Goal: Entertainment & Leisure: Consume media (video, audio)

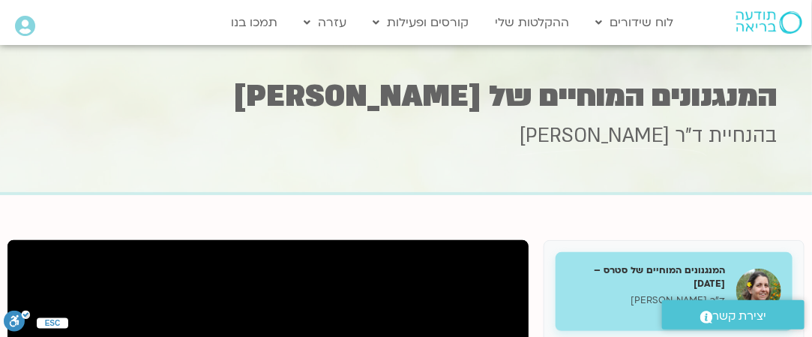
click at [595, 164] on div "בהנחיית ד"ר [PERSON_NAME]" at bounding box center [406, 156] width 743 height 69
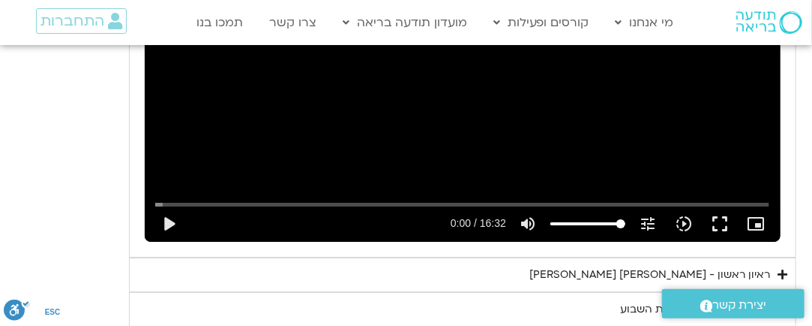
scroll to position [1853, 0]
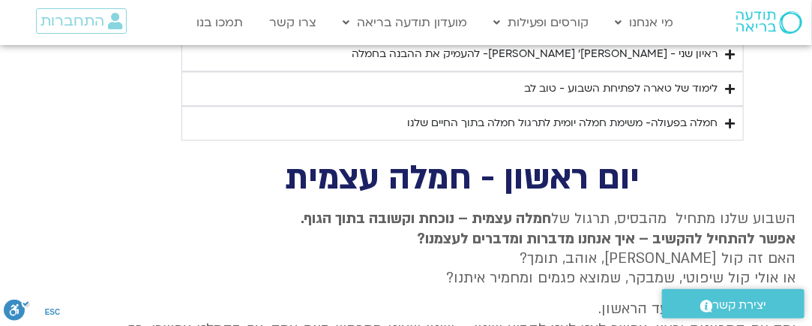
drag, startPoint x: 813, startPoint y: 239, endPoint x: 804, endPoint y: 169, distance: 71.1
click at [804, 169] on html "דלג לתוכן Main Menu מי אנחנו מי אנחנו שאלות נפוצות מנחים ומנחות בתודעה בריאה מה…" at bounding box center [406, 53] width 812 height 2536
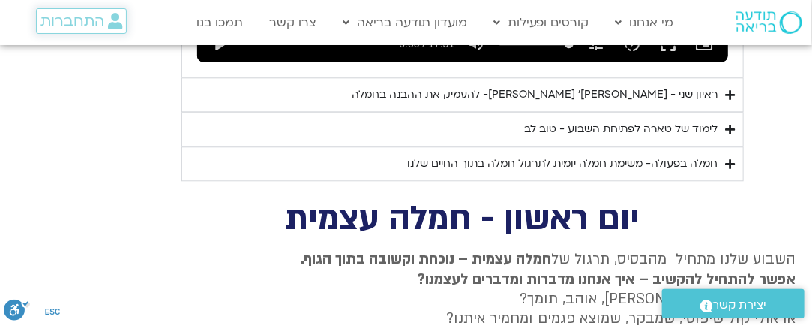
click at [97, 28] on span "התחברות" at bounding box center [73, 21] width 64 height 17
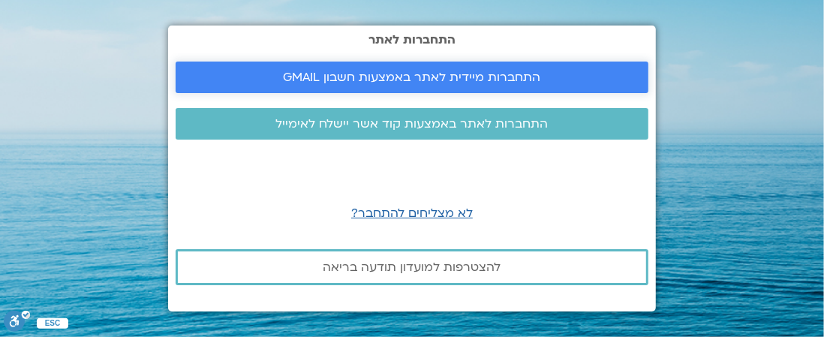
click at [438, 77] on span "התחברות מיידית לאתר באמצעות חשבון GMAIL" at bounding box center [412, 78] width 257 height 14
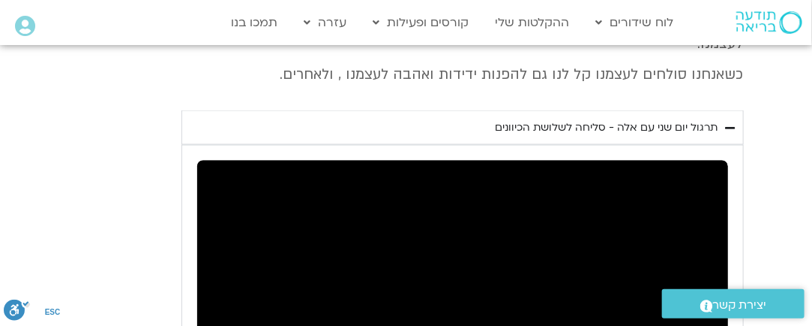
scroll to position [780, 0]
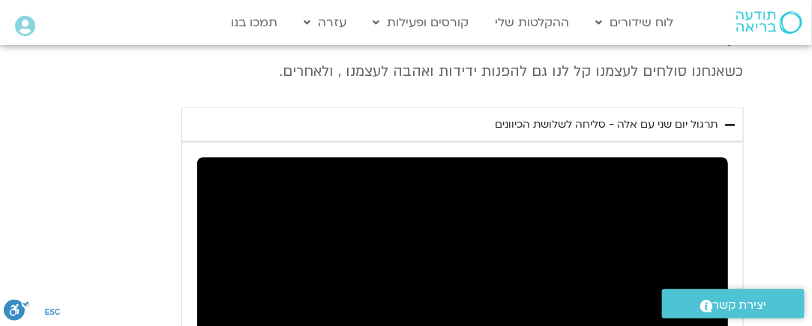
click at [444, 209] on div "Skip Ad play_arrow 0:00 / 17:51 volume_up Mute tune Resolution Auto 720p slow_m…" at bounding box center [462, 307] width 531 height 299
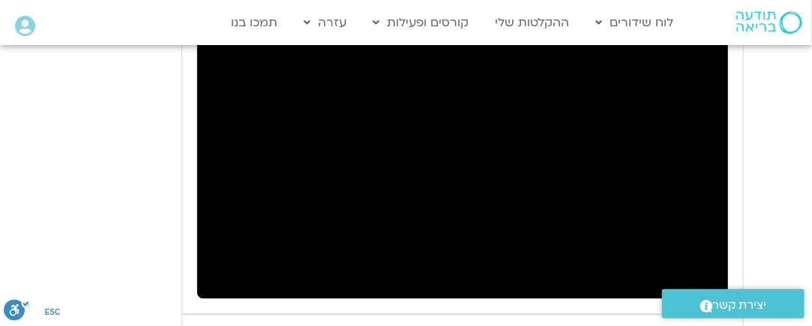
scroll to position [887, 0]
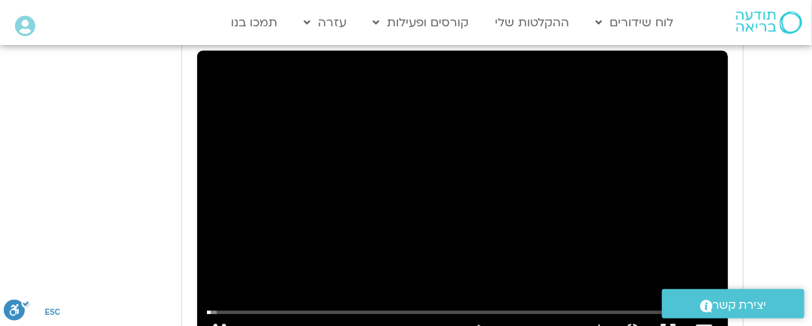
type input "7.343926"
type input "68.7702922077922"
type input "7.517335"
type input "68.7702922077922"
click at [549, 325] on input "Volume" at bounding box center [536, 331] width 75 height 9
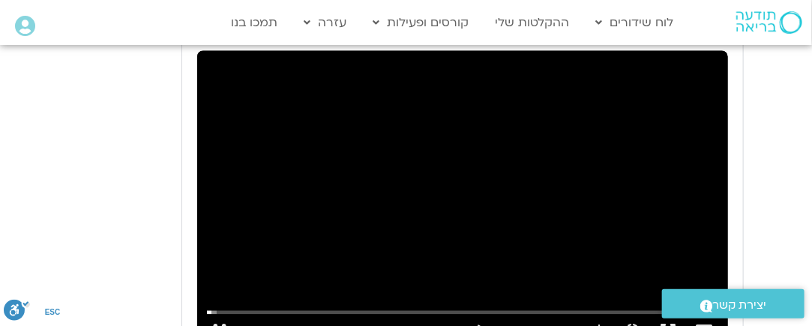
type input "9.360033"
type input "60.3287337662338"
type input "9.512024"
type input "60.3287337662338"
click at [544, 325] on input "Volume" at bounding box center [536, 331] width 75 height 9
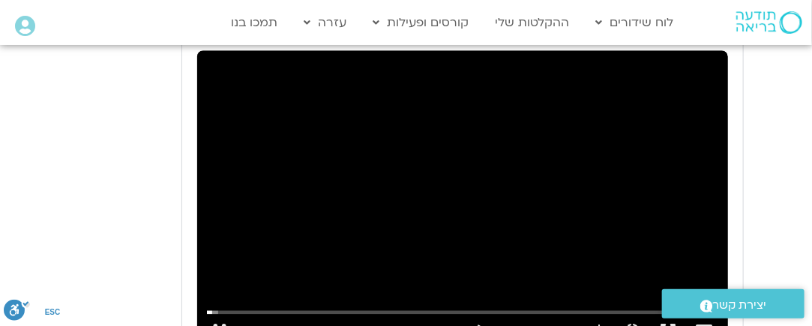
type input "11.441262"
type input "46.0430194805195"
type input "11.609065"
type input "46.0430194805195"
click at [534, 325] on input "Volume" at bounding box center [536, 331] width 75 height 9
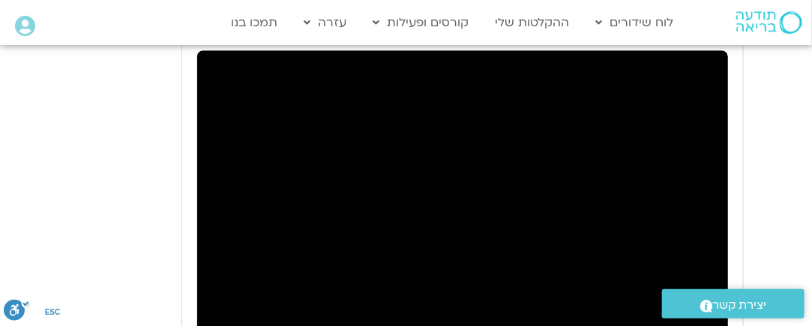
click at [721, 320] on div ".st0{fill:#FFFFFF;} יצירת קשר" at bounding box center [734, 303] width 158 height 44
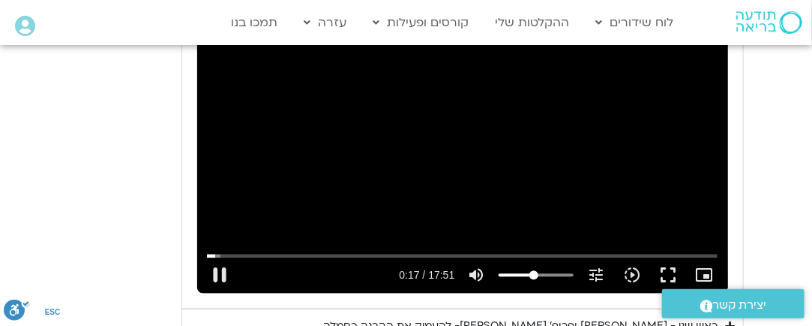
scroll to position [947, 0]
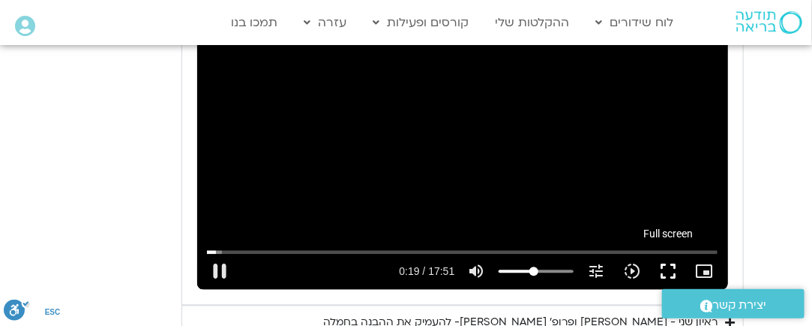
click at [674, 254] on button "fullscreen" at bounding box center [668, 272] width 36 height 36
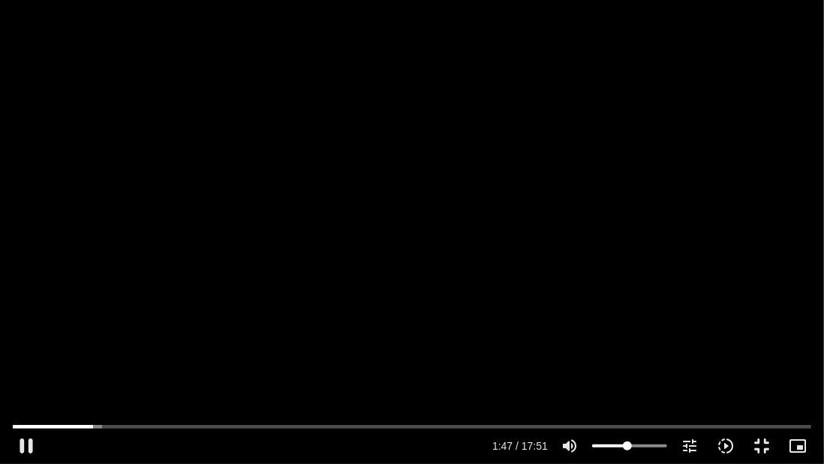
type input "108.164751"
type input "73.5288149350649"
type input "108.327119"
type input "73.5288149350649"
click at [645, 325] on input "Volume" at bounding box center [629, 445] width 75 height 9
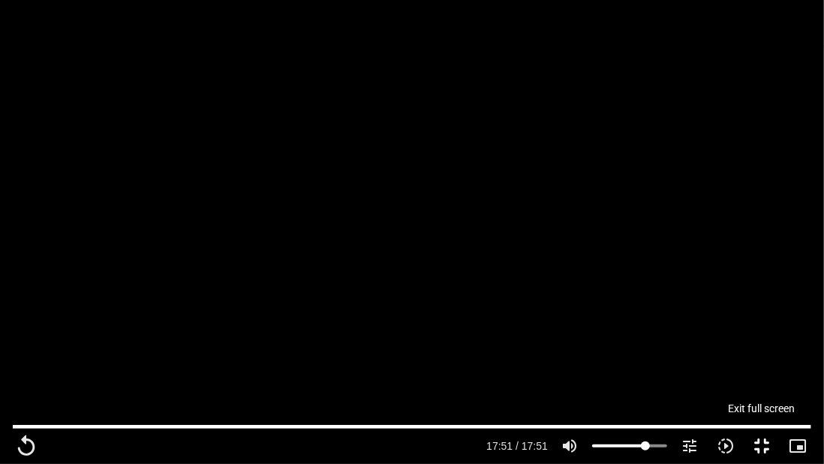
click at [756, 325] on button "fullscreen_exit" at bounding box center [761, 446] width 36 height 36
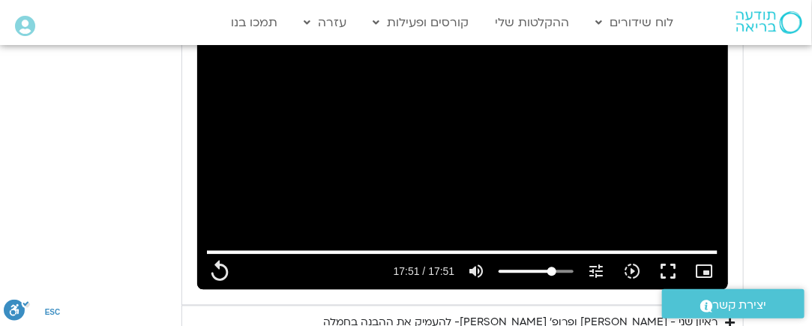
click at [587, 314] on div "ראיון שני - [PERSON_NAME] ופרופ׳ [PERSON_NAME]- להעמיק את ההבנה בחמלה" at bounding box center [521, 323] width 395 height 18
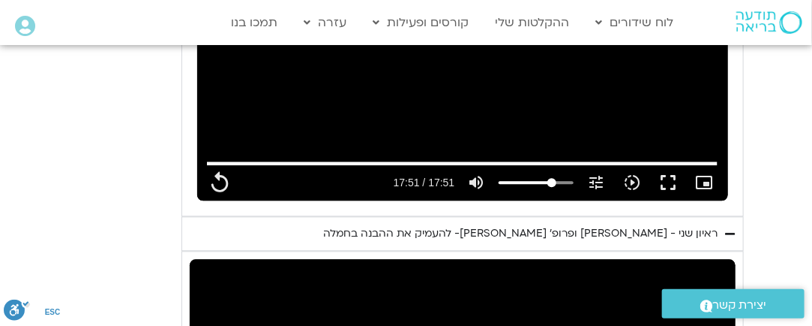
scroll to position [1031, 0]
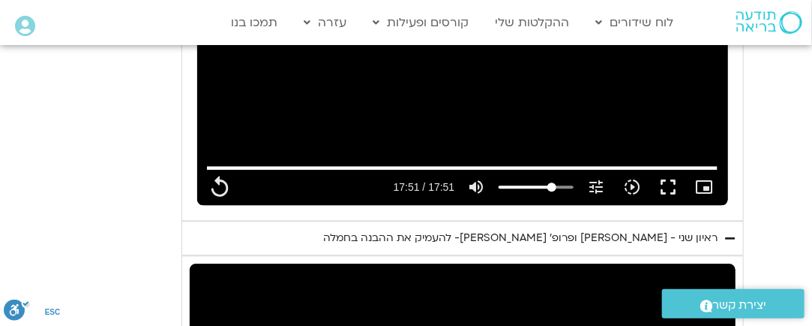
click at [704, 229] on div "ראיון שני - [PERSON_NAME] ופרופ׳ [PERSON_NAME]- להעמיק את ההבנה בחמלה" at bounding box center [521, 238] width 395 height 18
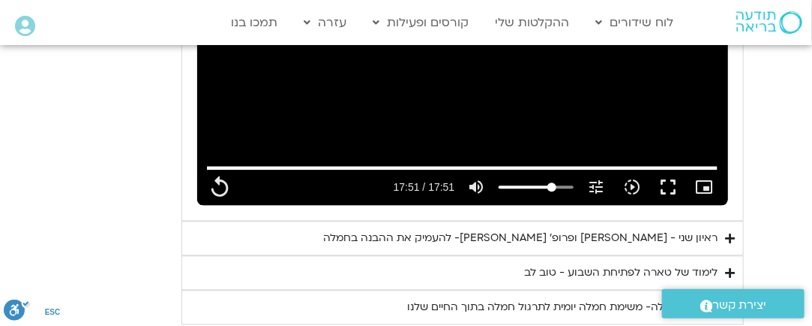
click at [704, 229] on div "ראיון שני - [PERSON_NAME] ופרופ׳ [PERSON_NAME]- להעמיק את ההבנה בחמלה" at bounding box center [521, 238] width 395 height 18
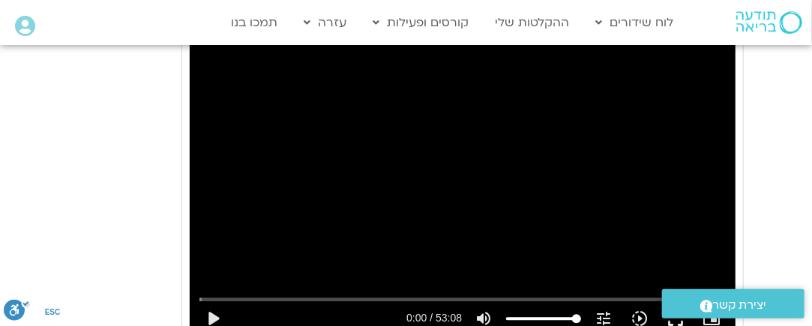
scroll to position [1307, 0]
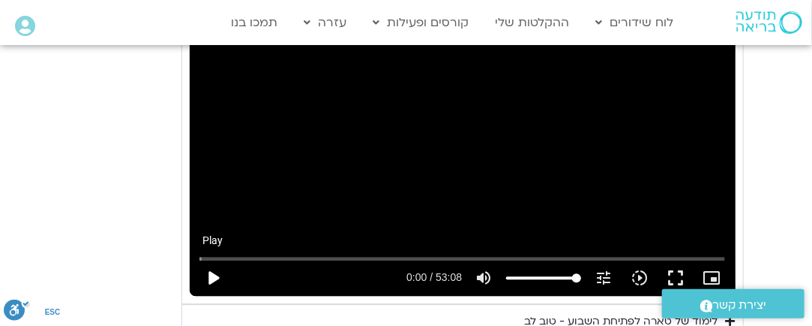
click at [214, 260] on button "play_arrow" at bounding box center [213, 278] width 36 height 36
type input "1071.88"
type input "0.008445"
type input "1071.88"
type input "0.02"
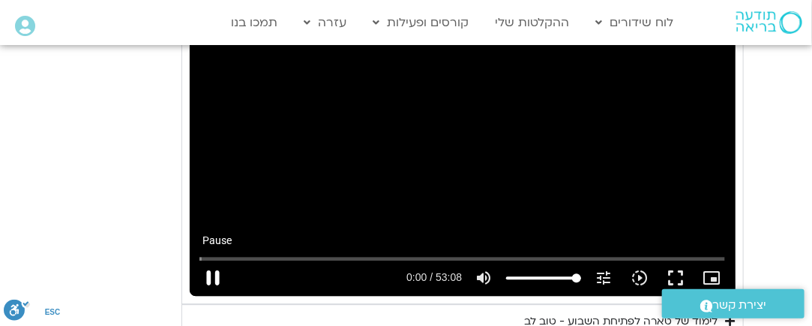
type input "1071.88"
type input "0.078246"
type input "1071.88"
type input "0.211981"
type input "1071.88"
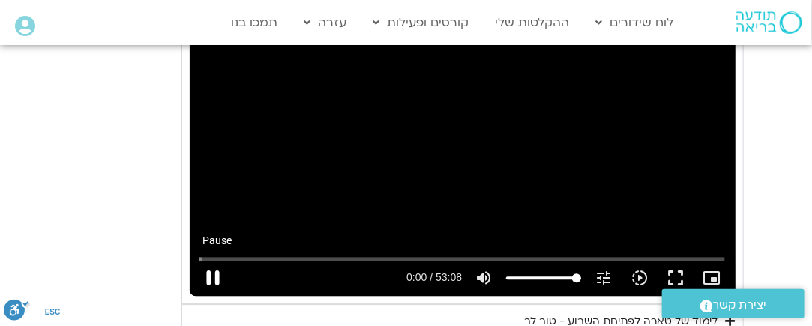
type input "0.344821"
type input "1071.88"
type input "0.478301"
type input "1071.88"
type input "0.612415"
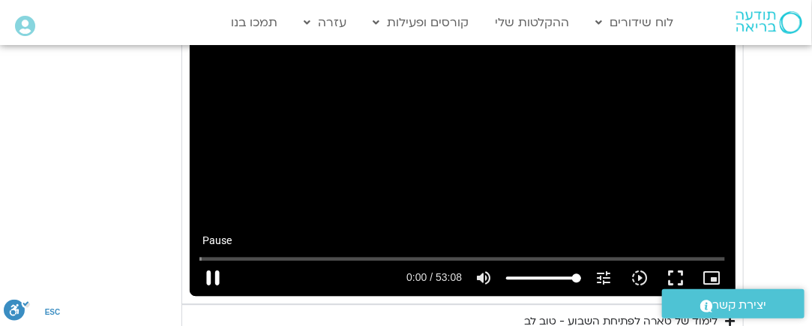
type input "1071.88"
type input "0.877518"
type input "1071.88"
type input "1.011681"
type input "1071.88"
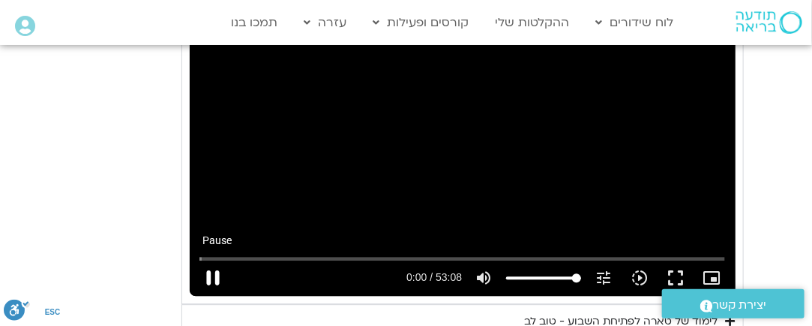
type input "1.144204"
type input "1071.88"
type input "1.27598"
type input "1071.88"
type input "1.410609"
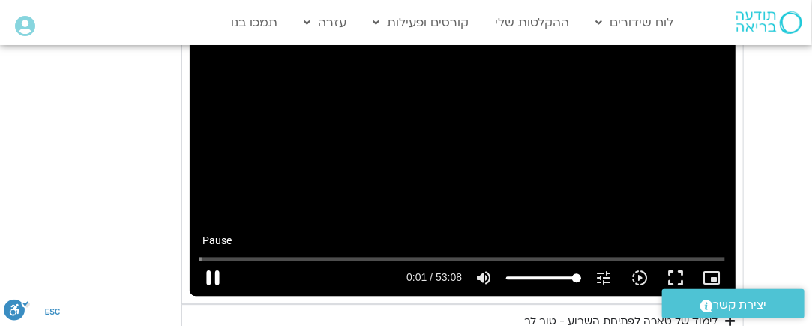
type input "1071.88"
type input "1.544301"
type input "1071.88"
type input "1.678048"
type input "1071.88"
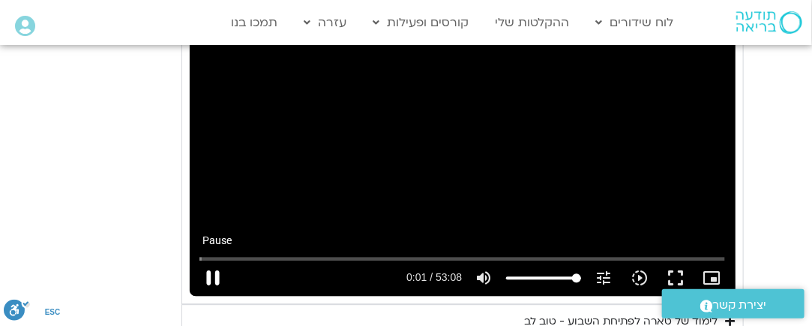
type input "1.811069"
type input "1071.88"
type input "1.944584"
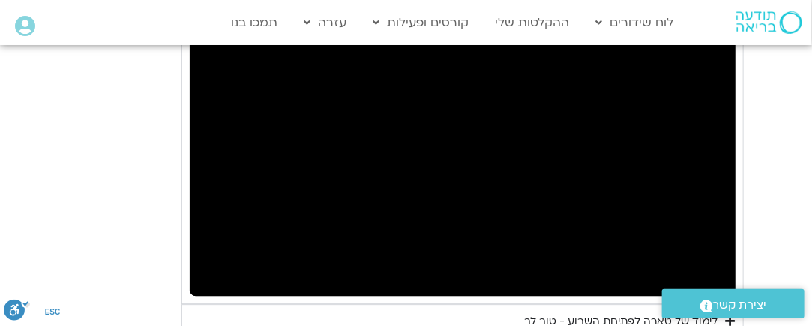
type input "1071.88"
type input "4.391496"
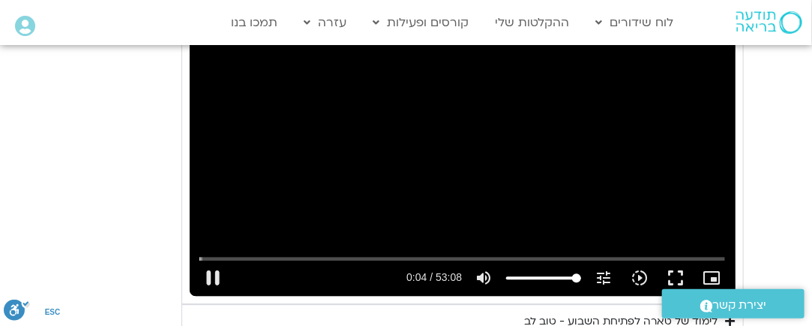
type input "1071.88"
drag, startPoint x: 214, startPoint y: 256, endPoint x: 497, endPoint y: 214, distance: 285.9
click at [497, 214] on div "Skip Ad 47:41 pause 0:04 / 53:08 volume_up Mute tune Resolution Auto 720p slow_…" at bounding box center [463, 142] width 546 height 308
type input "4.453087"
type input "1071.88"
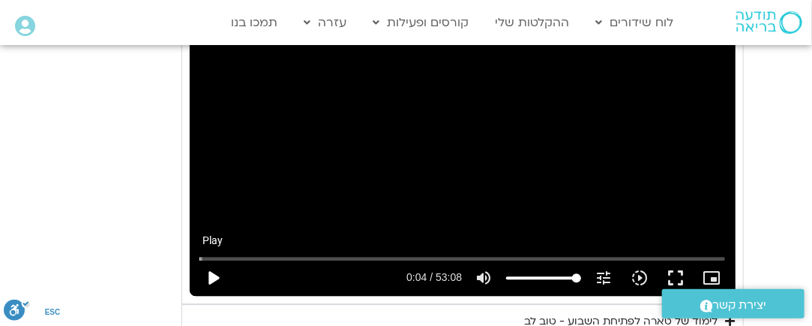
click at [223, 260] on button "play_arrow" at bounding box center [213, 278] width 36 height 36
type input "4.453097"
type input "1071.88"
type input "4.473097"
type input "1071.88"
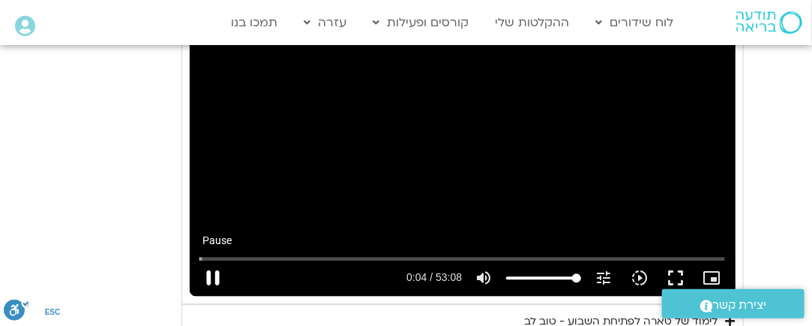
type input "4.53025"
type input "1071.88"
type input "4.658943"
type input "1071.88"
type input "4.791445"
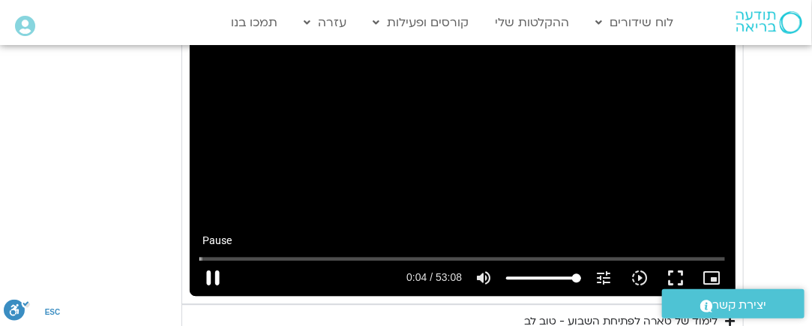
type input "1071.88"
type input "4.924031"
type input "1071.88"
type input "5.053473"
type input "1071.88"
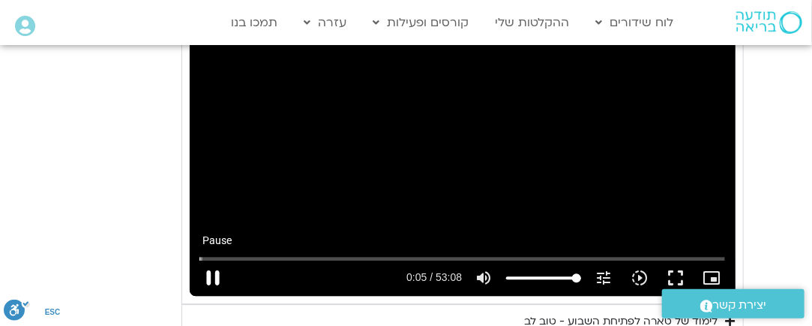
type input "5.19187"
type input "1071.88"
type input "5.326392"
type input "1071.88"
type input "5.467125"
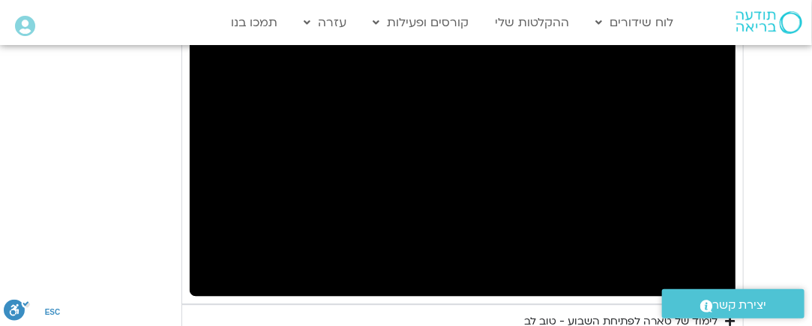
type input "1071.88"
type input "11.234253"
type input "1071.88"
type input "11.30891"
type input "1071.88"
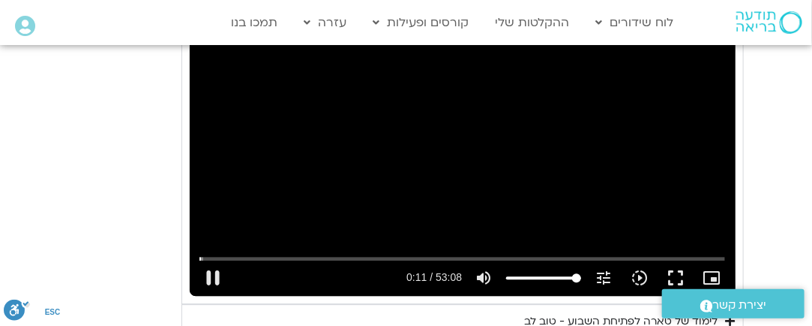
type input "11.468558"
type input "1071.88"
type input "11.617389"
type input "1071.88"
type input "11.699987"
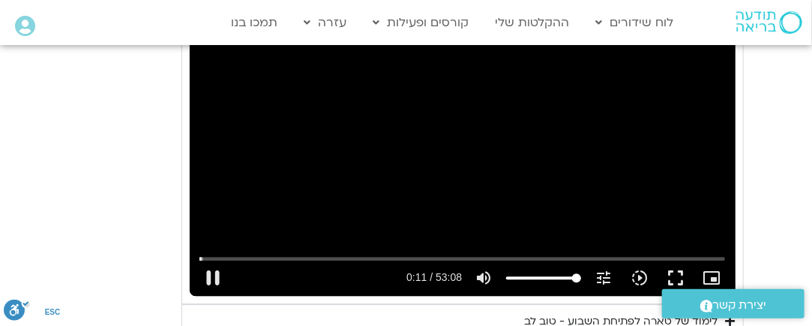
type input "1071.88"
type input "11.826967"
click at [401, 176] on div "Skip Ad 1:39 pause 0:11 / 53:08 volume_up Mute tune Resolution Auto 720p slow_m…" at bounding box center [463, 142] width 546 height 308
type input "1071.88"
type input "11.886009"
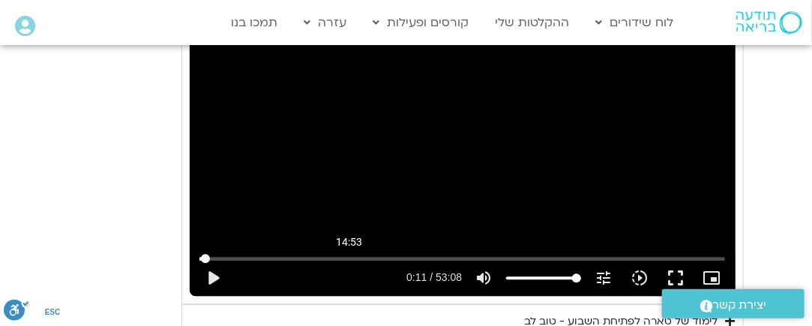
type input "1071.88"
type input "896.73972406576"
type input "1071.88"
click at [349, 254] on input "Seek" at bounding box center [463, 258] width 526 height 9
type input "896.739724"
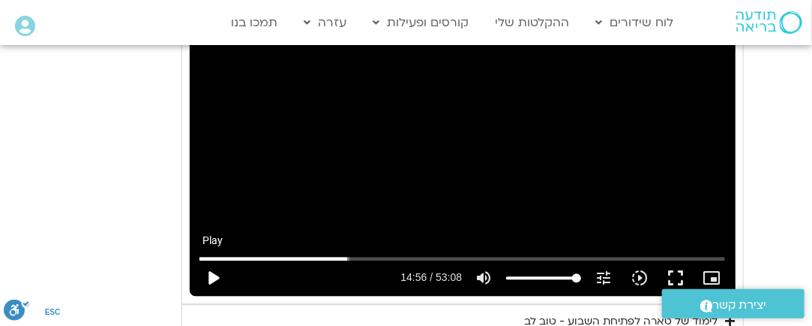
type input "1071.88"
click at [207, 260] on button "play_arrow" at bounding box center [213, 278] width 36 height 36
type input "896.756194"
type input "1071.88"
type input "896.874488"
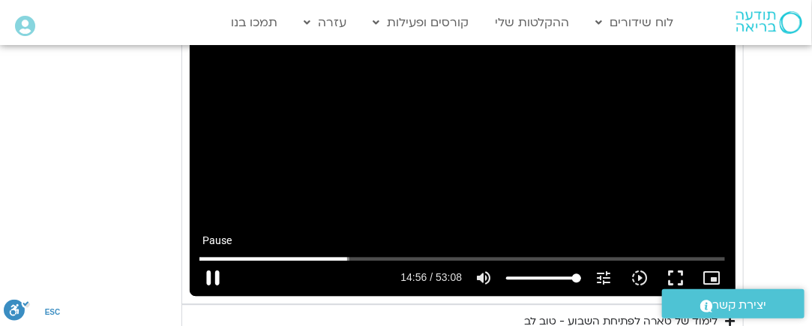
type input "1071.88"
type input "897.002457"
type input "1071.88"
type input "897.136356"
type input "1071.88"
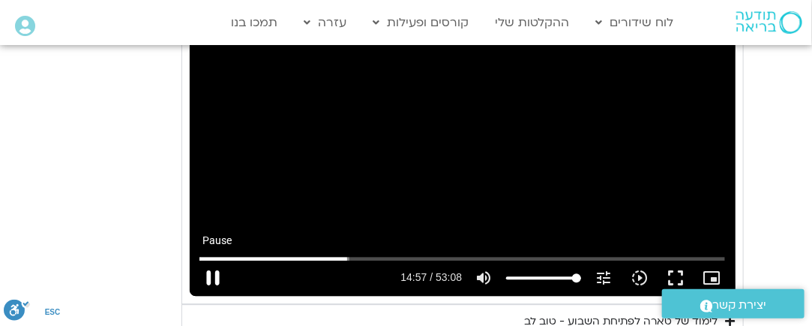
type input "897.267998"
type input "1071.88"
type input "897.417611"
type input "1071.88"
type input "897.551823"
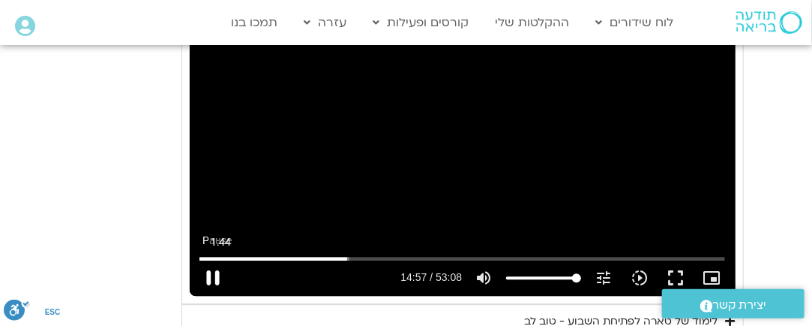
type input "1071.88"
type input "897.684068"
type input "1071.88"
type input "897.817743"
type input "1071.88"
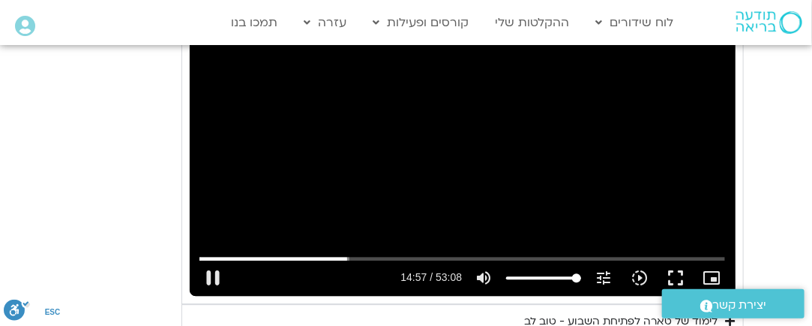
type input "897.950924"
type input "1071.88"
type input "898.083738"
type input "1071.88"
type input "898.217057"
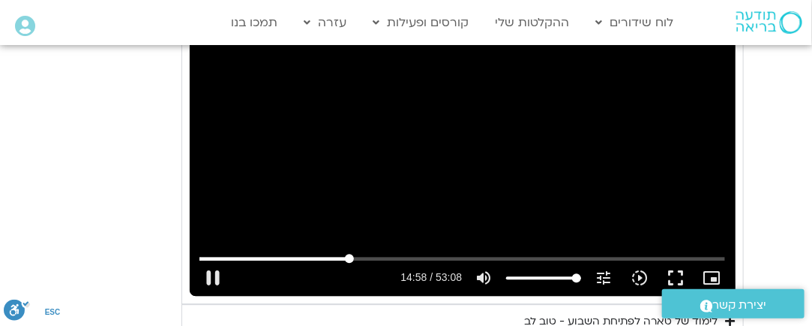
type input "1071.88"
type input "898.350868"
type input "1071.88"
type input "898.451542"
type input "1071.88"
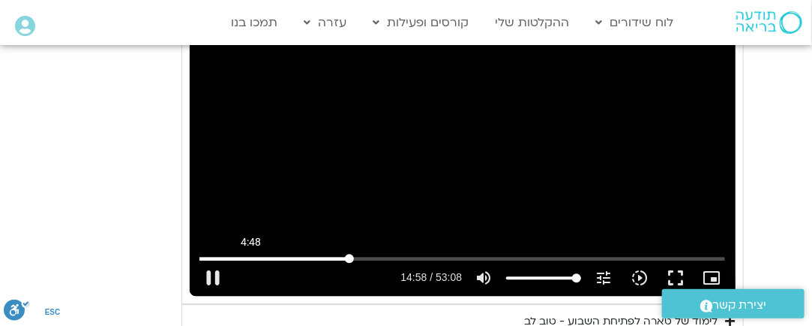
type input "898.57939"
type input "1071.88"
type input "289.675304536327"
type input "1071.88"
click at [251, 254] on input "Seek" at bounding box center [463, 258] width 526 height 9
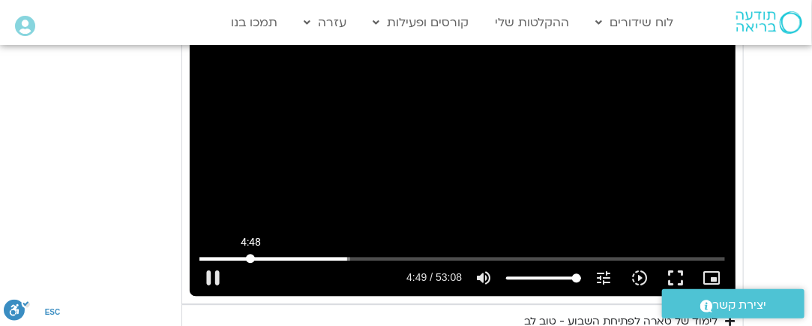
type input "289.675304"
type input "1071.88"
type input "289.678678"
type input "1071.88"
type input "289.804516"
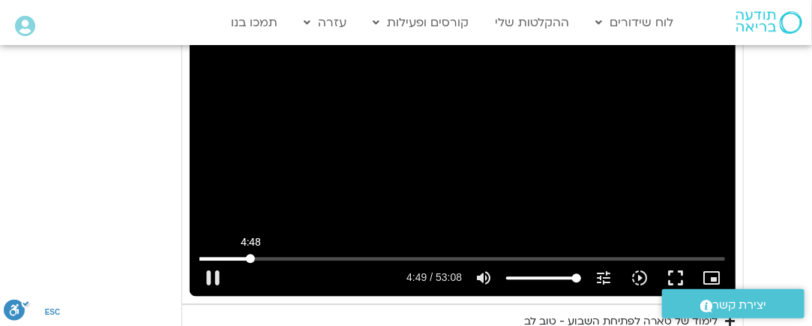
type input "1071.88"
type input "289.929907"
type input "1071.88"
type input "290.062845"
type input "1071.88"
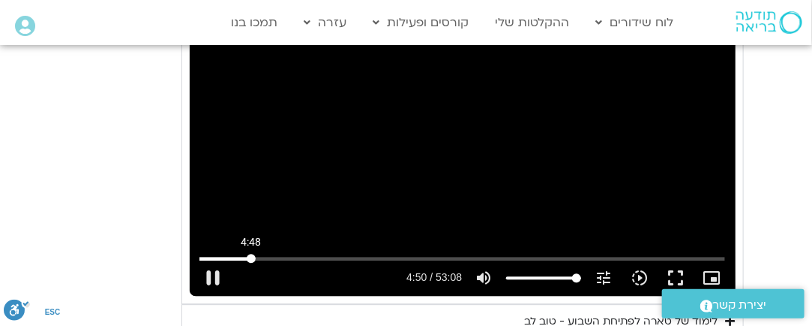
type input "290.195556"
type input "1071.88"
type input "290.329333"
type input "1071.88"
type input "290.457366"
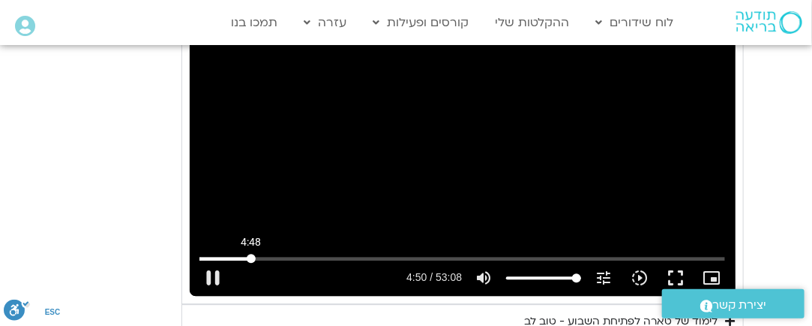
type input "1071.88"
type input "290.593972"
type input "1071.88"
type input "290.726887"
type input "1071.88"
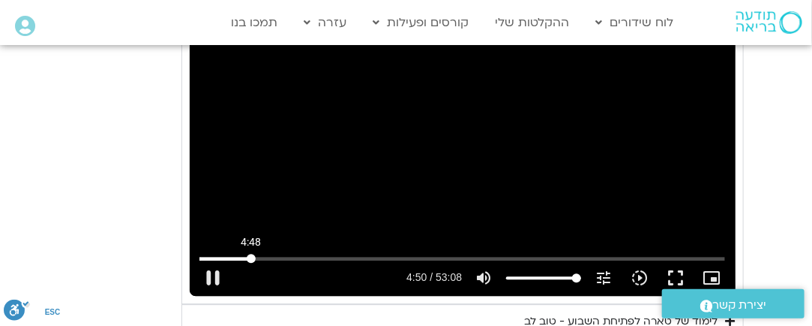
type input "290.860131"
type input "1071.88"
type input "291.011561"
type input "1071.88"
type input "291.127643"
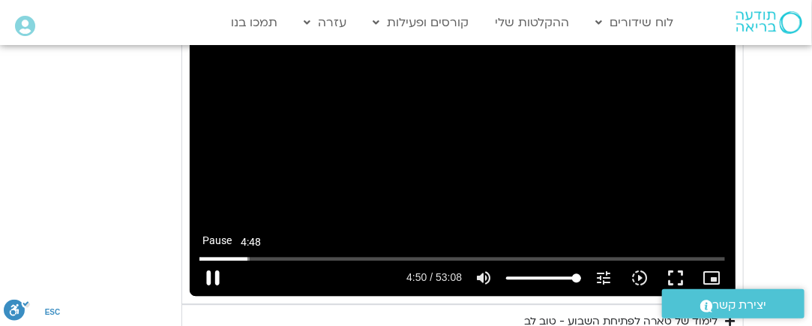
type input "1071.88"
type input "291.259009"
type input "1071.88"
type input "291.411554"
type input "1071.88"
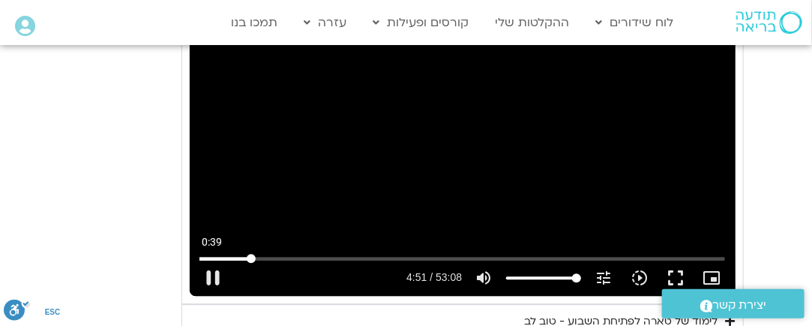
type input "23.0948420473154"
type input "1071.88"
type input "23.0948420473154"
click at [207, 254] on input "Seek" at bounding box center [463, 258] width 526 height 9
type input "1071.88"
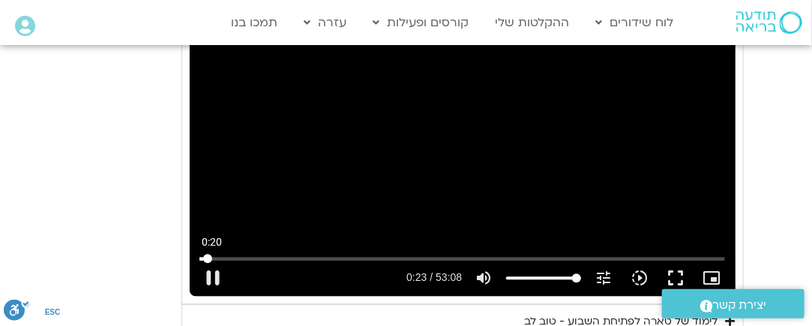
type input "23.094842"
type input "1071.88"
type input "23.105806"
type input "1071.88"
type input "23.202319"
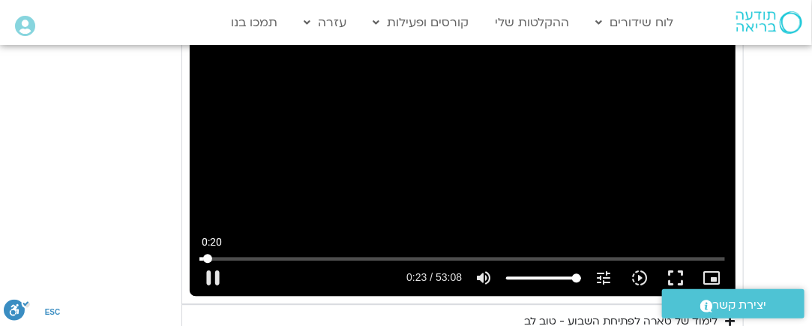
type input "1071.88"
type input "23.335275"
type input "1071.88"
type input "23.469808"
type input "1071.88"
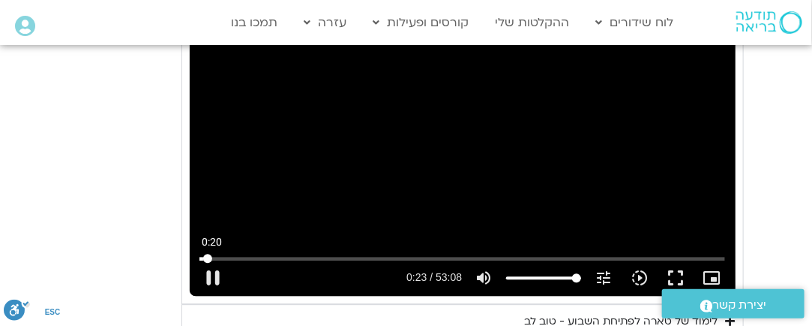
type input "23.600253"
type input "1071.88"
type input "23.735354"
type input "1071.88"
type input "23.87007"
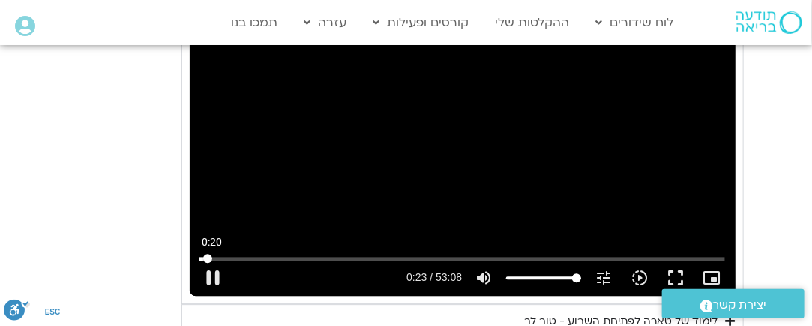
type input "1071.88"
type input "24.002213"
type input "1071.88"
type input "24.133579"
type input "1071.88"
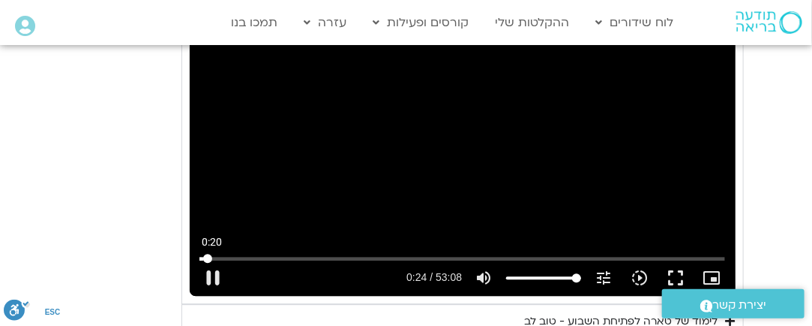
type input "24.267722"
type input "1071.88"
type input "24.400008"
type input "1071.88"
type input "24.53322"
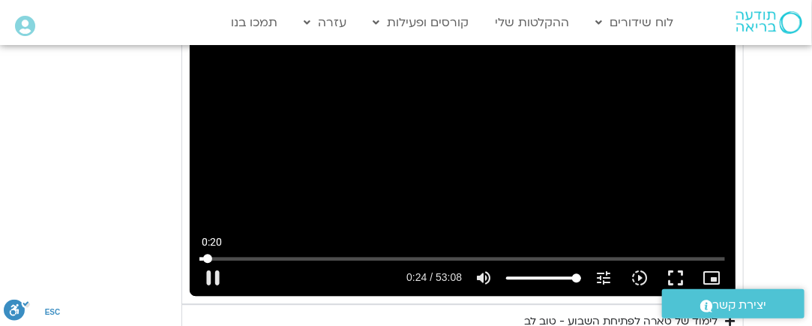
type input "1071.88"
type input "24.666418"
type input "1071.88"
type input "24.799824"
type input "1071.88"
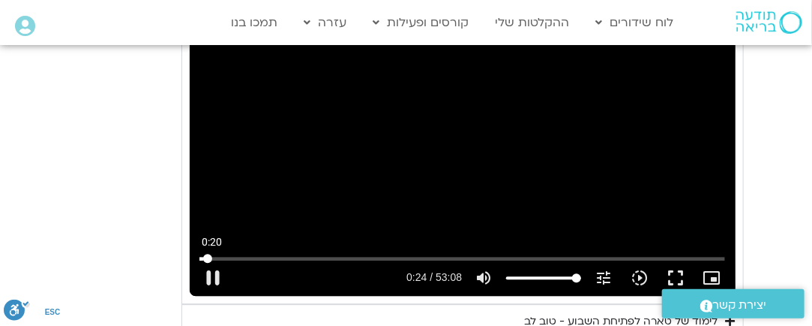
type input "24.932803"
type input "1071.88"
type input "25.066596"
type input "1071.88"
type input "25.20005"
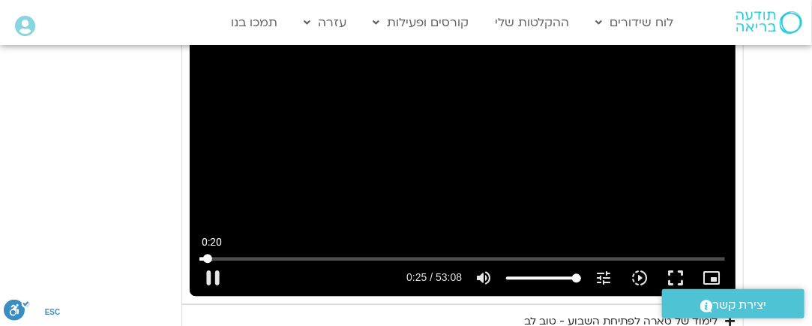
type input "1071.88"
type input "25.330173"
type input "1071.88"
type input "25.467184"
type input "1071.88"
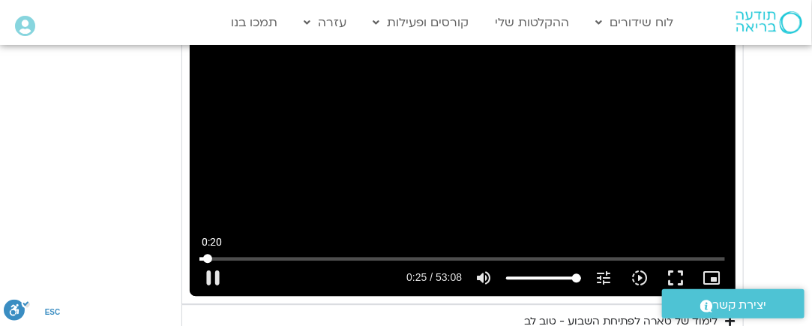
type input "25.600083"
type input "1071.88"
type input "25.734139"
click at [421, 177] on div "Skip Ad 9:44 pause 0:41 / 53:08 volume_up Mute tune Resolution Auto 720p slow_m…" at bounding box center [463, 142] width 546 height 308
click at [215, 261] on button "play_arrow" at bounding box center [213, 278] width 36 height 36
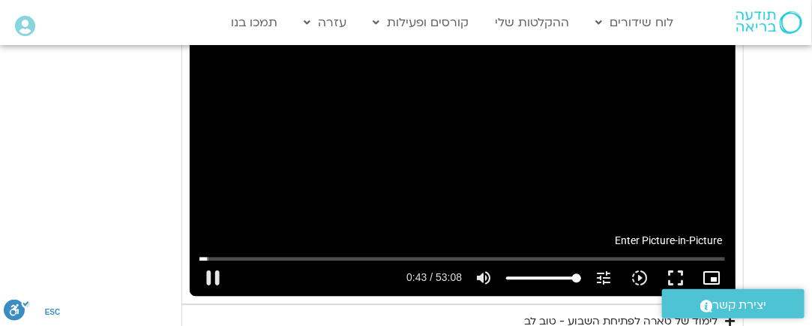
click at [718, 269] on icon "picture_in_picture_alt" at bounding box center [712, 278] width 18 height 18
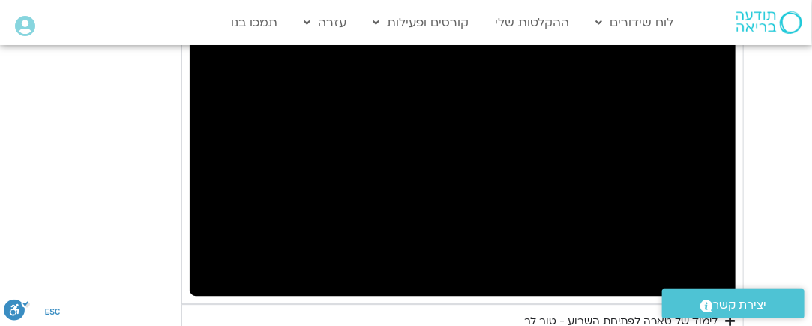
click at [205, 176] on div "Accordion. Open links with Enter or Space, close with Escape, and navigate with…" at bounding box center [463, 142] width 546 height 308
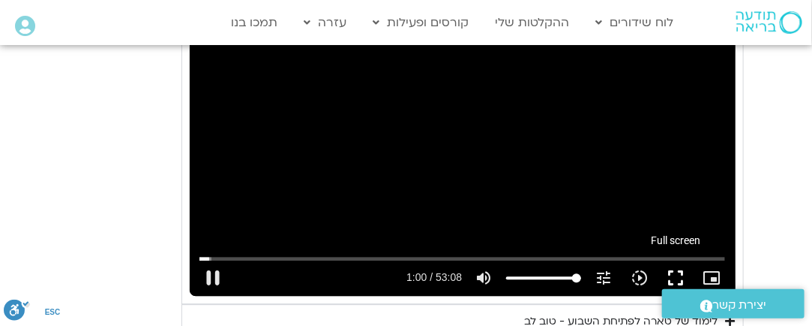
click at [677, 260] on button "fullscreen" at bounding box center [676, 278] width 36 height 36
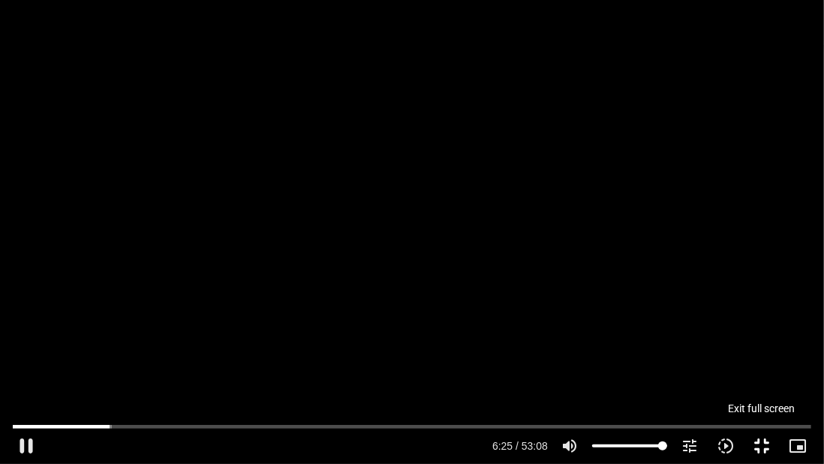
click at [764, 325] on button "fullscreen_exit" at bounding box center [761, 446] width 36 height 36
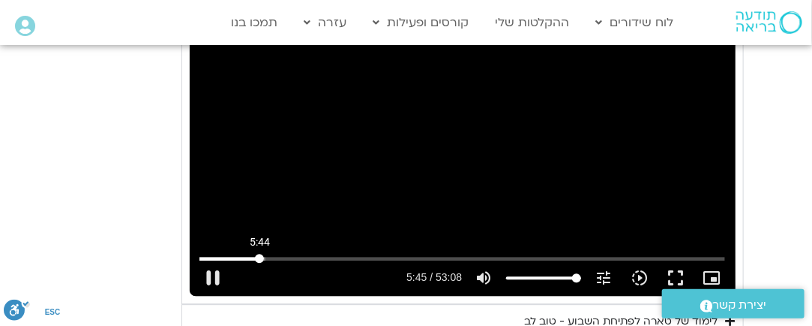
click at [260, 254] on input "Seek" at bounding box center [463, 258] width 526 height 9
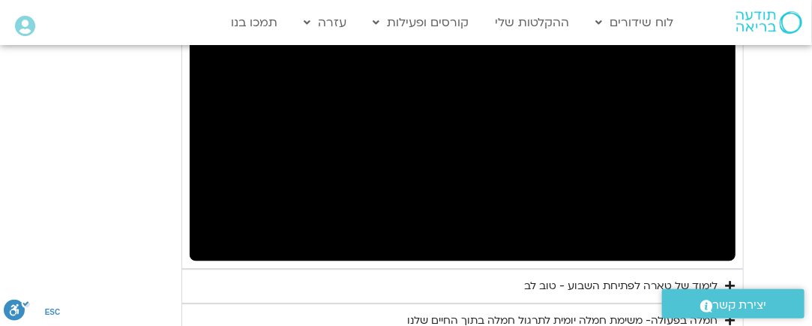
scroll to position [1343, 0]
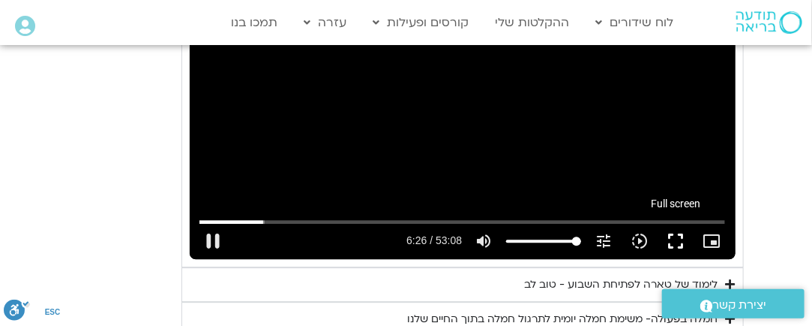
click at [676, 223] on button "fullscreen" at bounding box center [676, 241] width 36 height 36
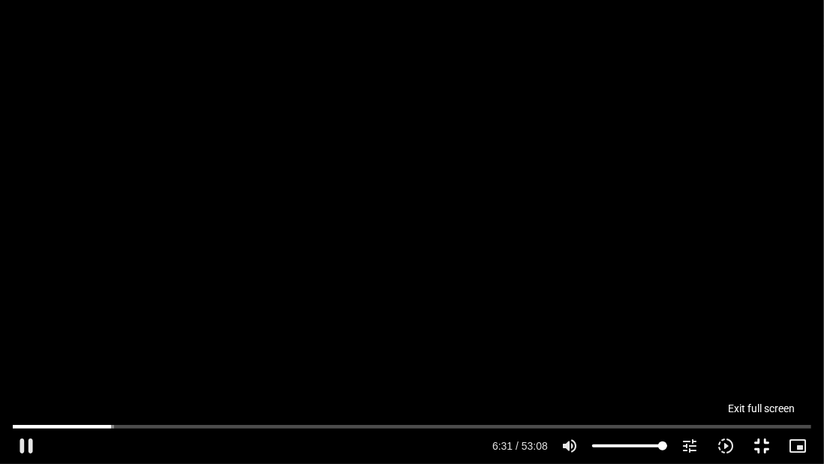
click at [765, 325] on button "fullscreen_exit" at bounding box center [761, 446] width 36 height 36
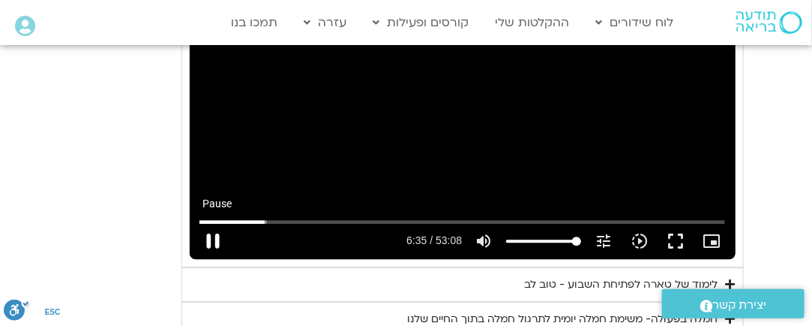
click at [209, 223] on button "pause" at bounding box center [213, 241] width 36 height 36
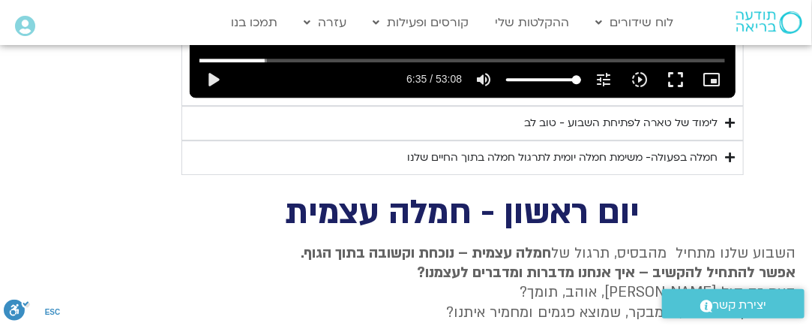
scroll to position [1509, 0]
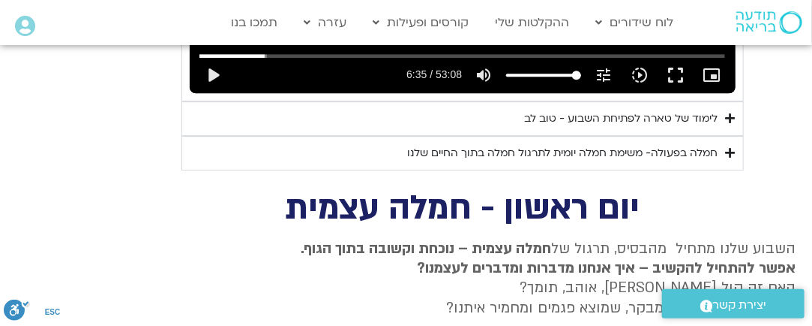
click at [215, 57] on button "play_arrow" at bounding box center [213, 75] width 36 height 36
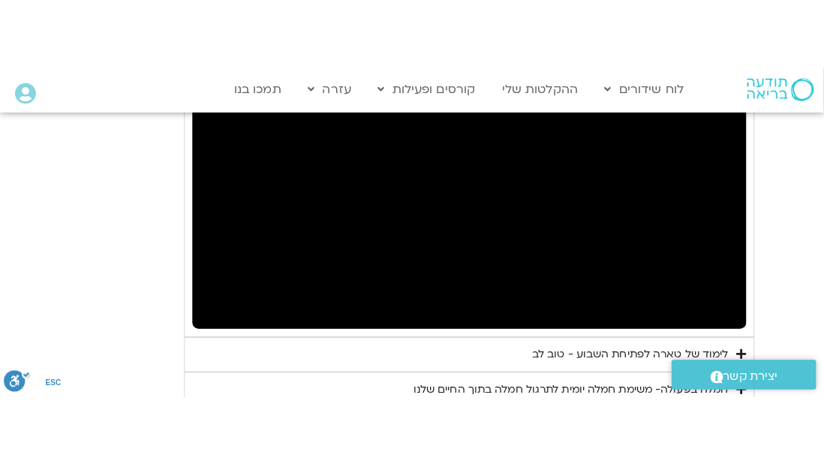
scroll to position [1284, 0]
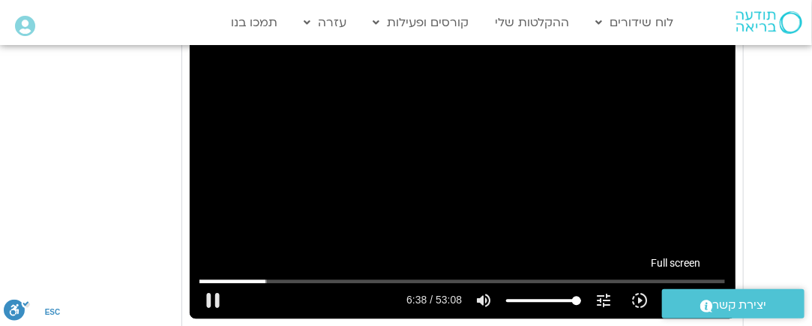
click at [680, 282] on button "fullscreen" at bounding box center [676, 300] width 36 height 36
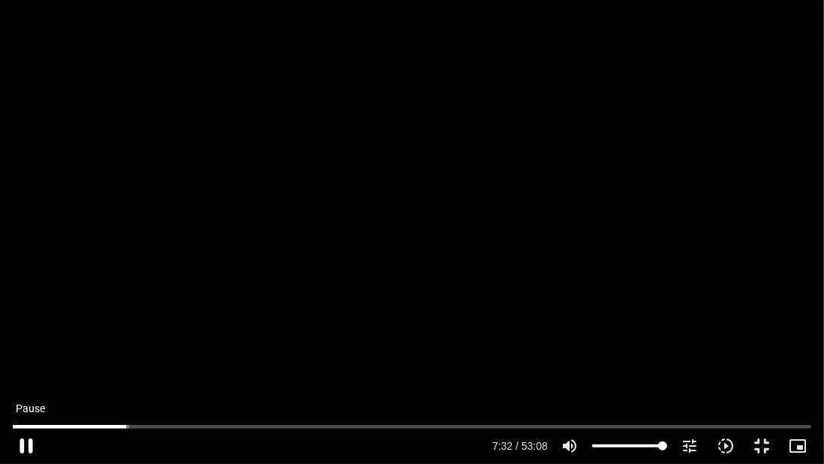
click at [25, 325] on button "pause" at bounding box center [26, 446] width 36 height 36
click at [26, 325] on button "play_arrow" at bounding box center [26, 446] width 36 height 36
click at [764, 325] on button "fullscreen_exit" at bounding box center [761, 446] width 36 height 36
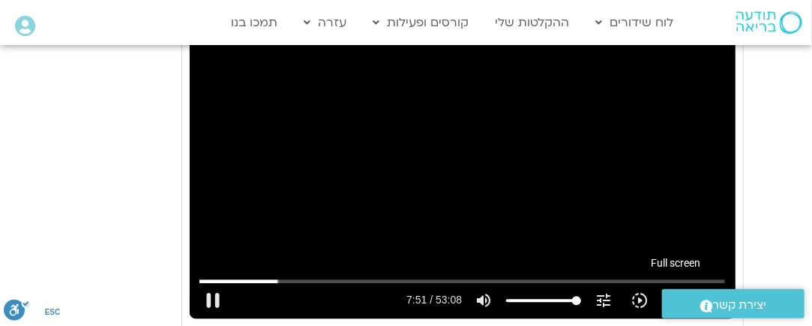
click at [668, 282] on button "fullscreen" at bounding box center [676, 300] width 36 height 36
